Goal: Information Seeking & Learning: Learn about a topic

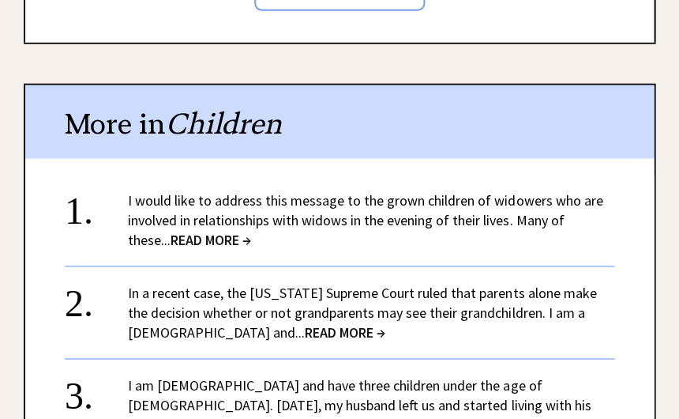
scroll to position [1646, 0]
click at [305, 323] on span "READ MORE →" at bounding box center [345, 332] width 81 height 18
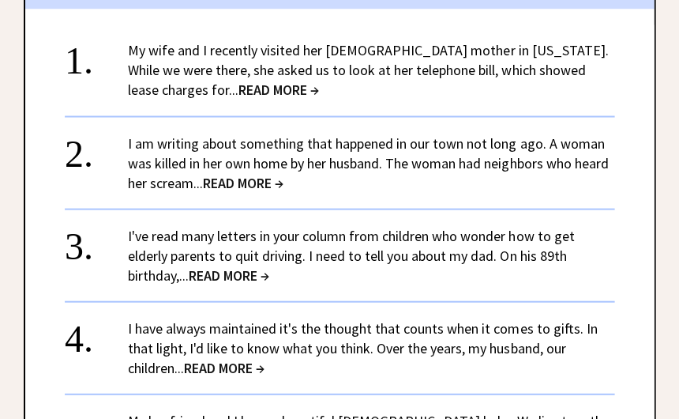
scroll to position [1440, 0]
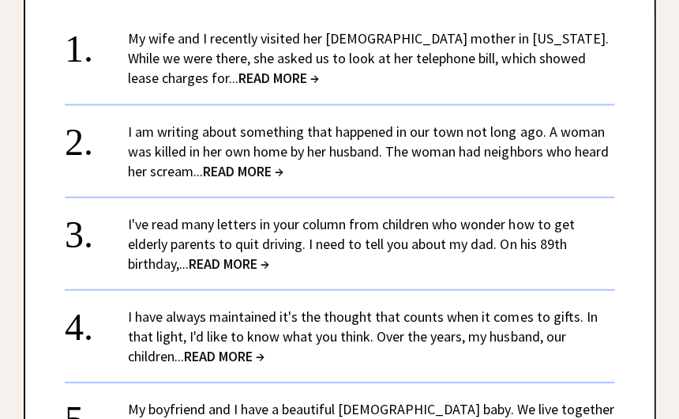
click at [240, 254] on span "READ MORE →" at bounding box center [229, 263] width 81 height 18
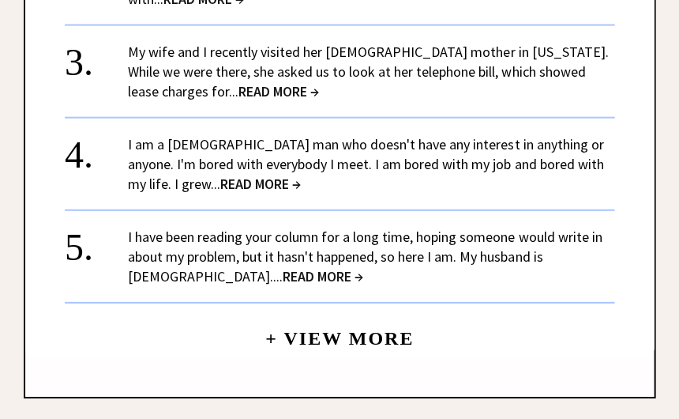
scroll to position [1623, 0]
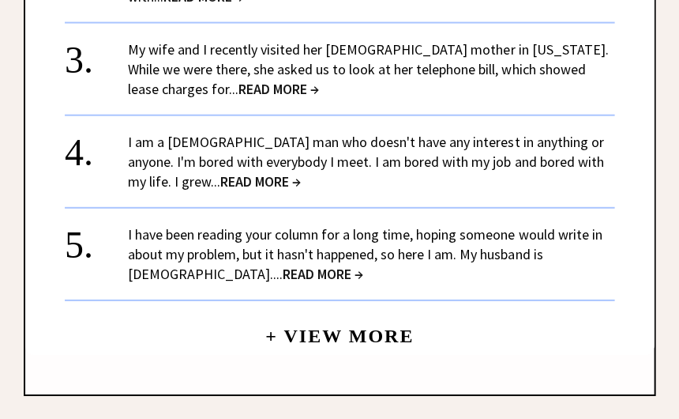
click at [283, 265] on span "READ MORE →" at bounding box center [323, 274] width 81 height 18
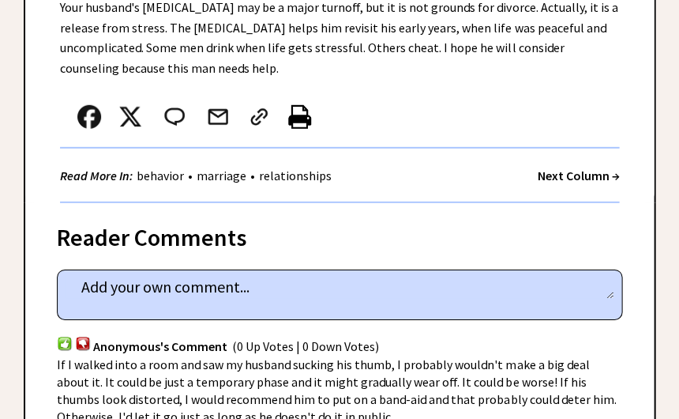
scroll to position [708, 0]
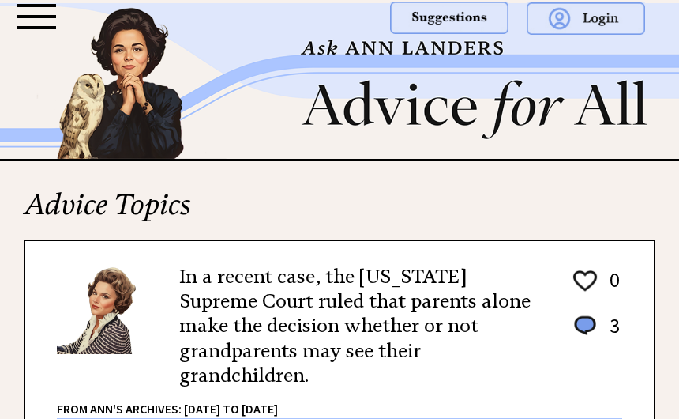
scroll to position [586, 0]
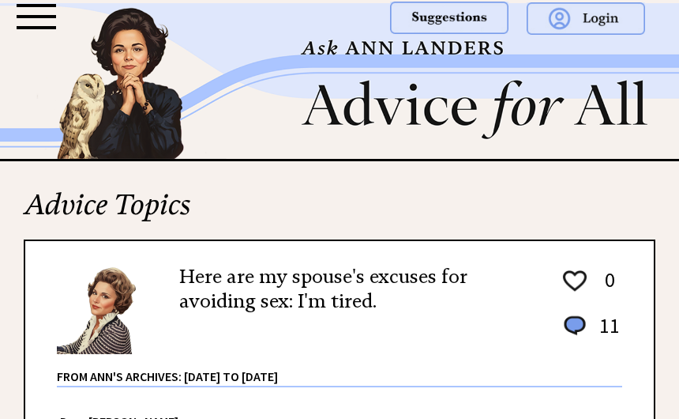
scroll to position [586, 0]
